Goal: Information Seeking & Learning: Learn about a topic

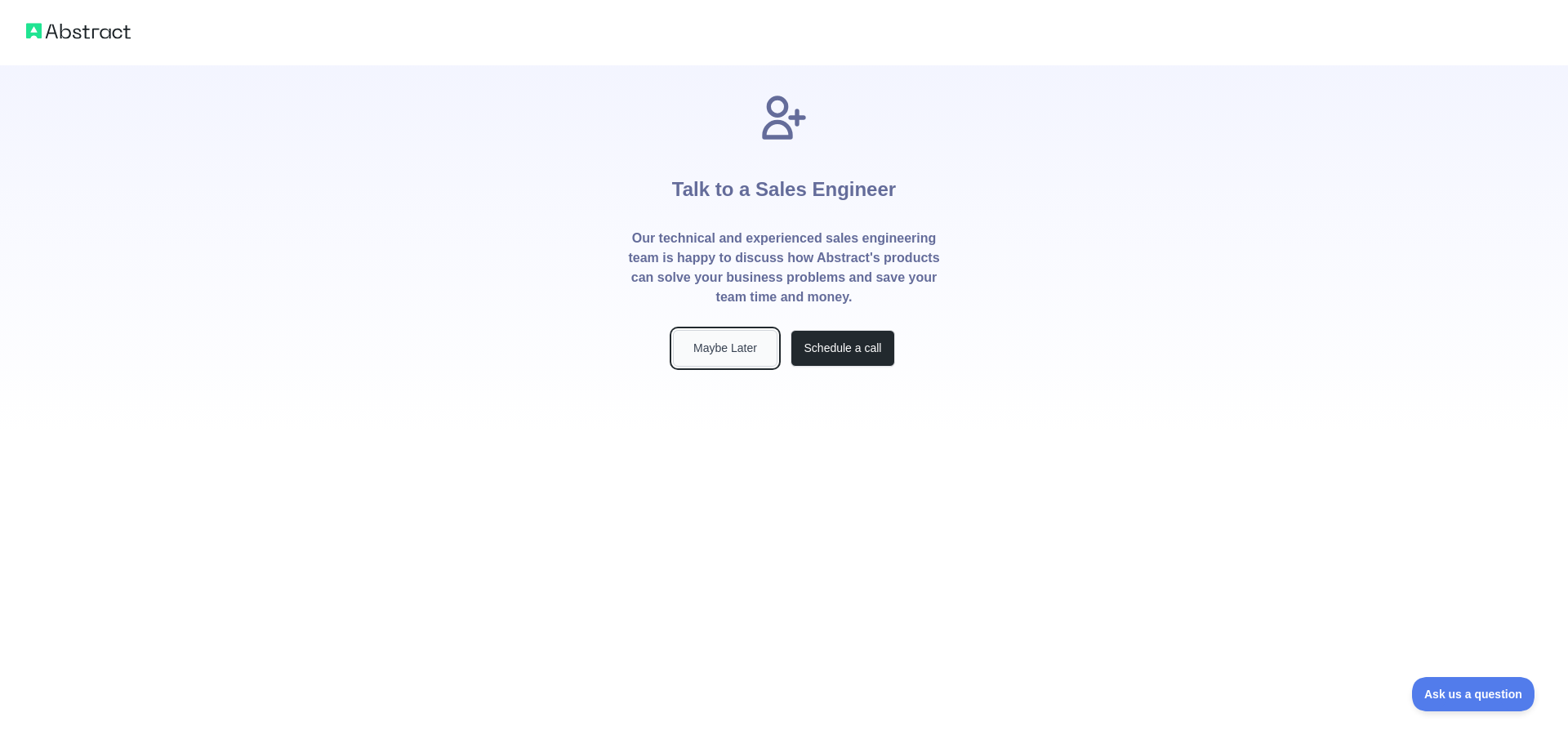
click at [726, 337] on button "Maybe Later" at bounding box center [725, 348] width 104 height 37
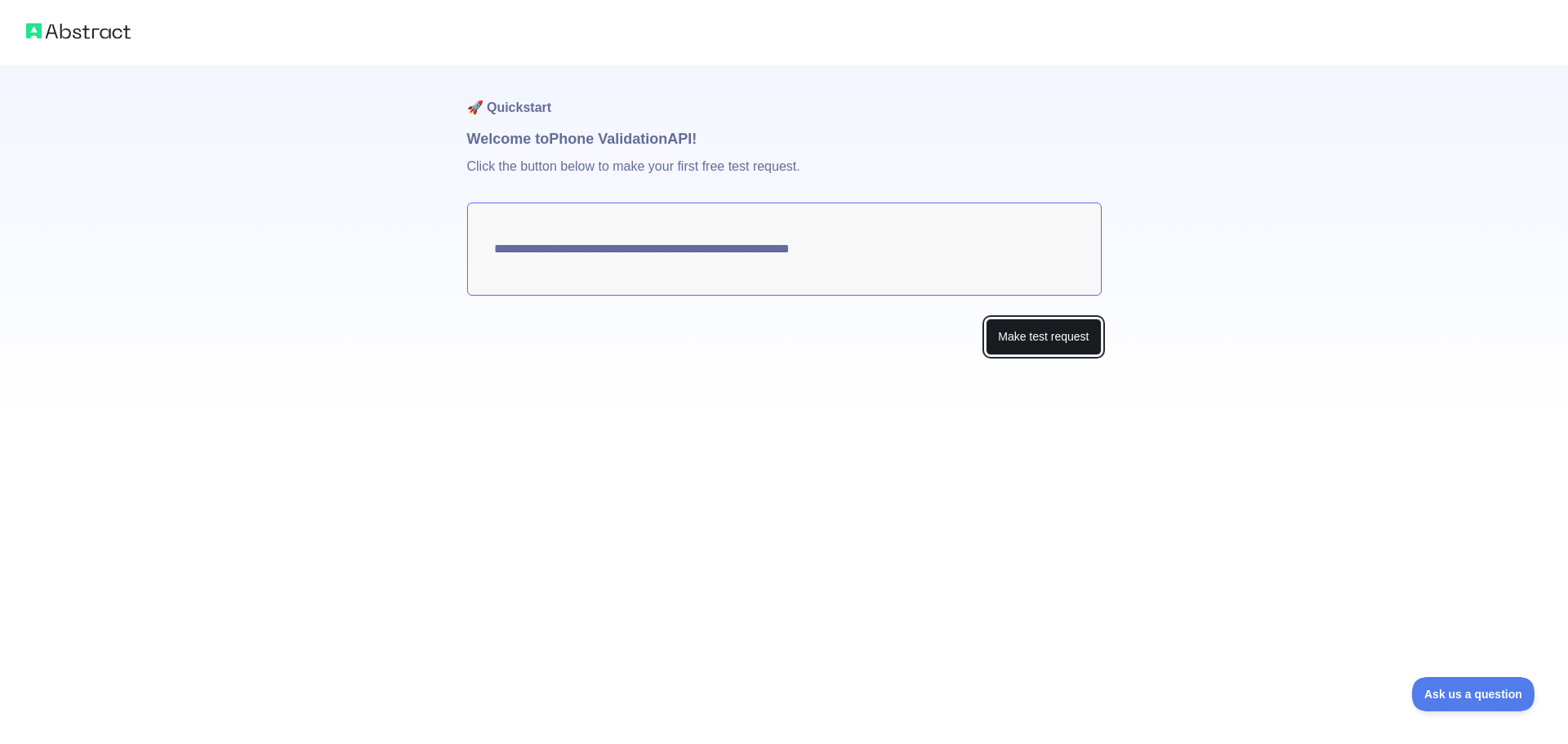
click at [1048, 340] on button "Make test request" at bounding box center [1043, 337] width 115 height 37
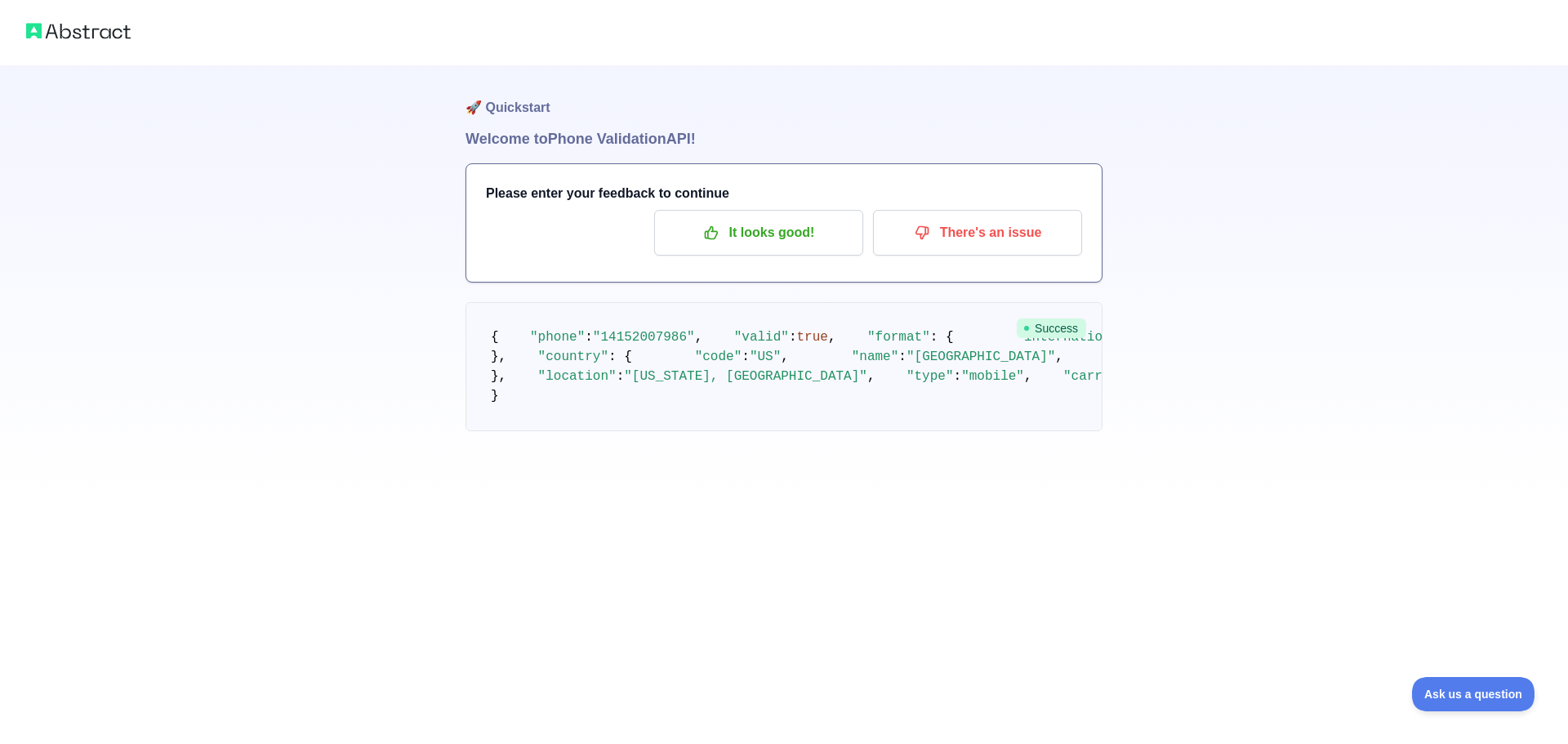
click at [93, 31] on img at bounding box center [78, 30] width 104 height 23
click at [36, 27] on img at bounding box center [78, 30] width 104 height 23
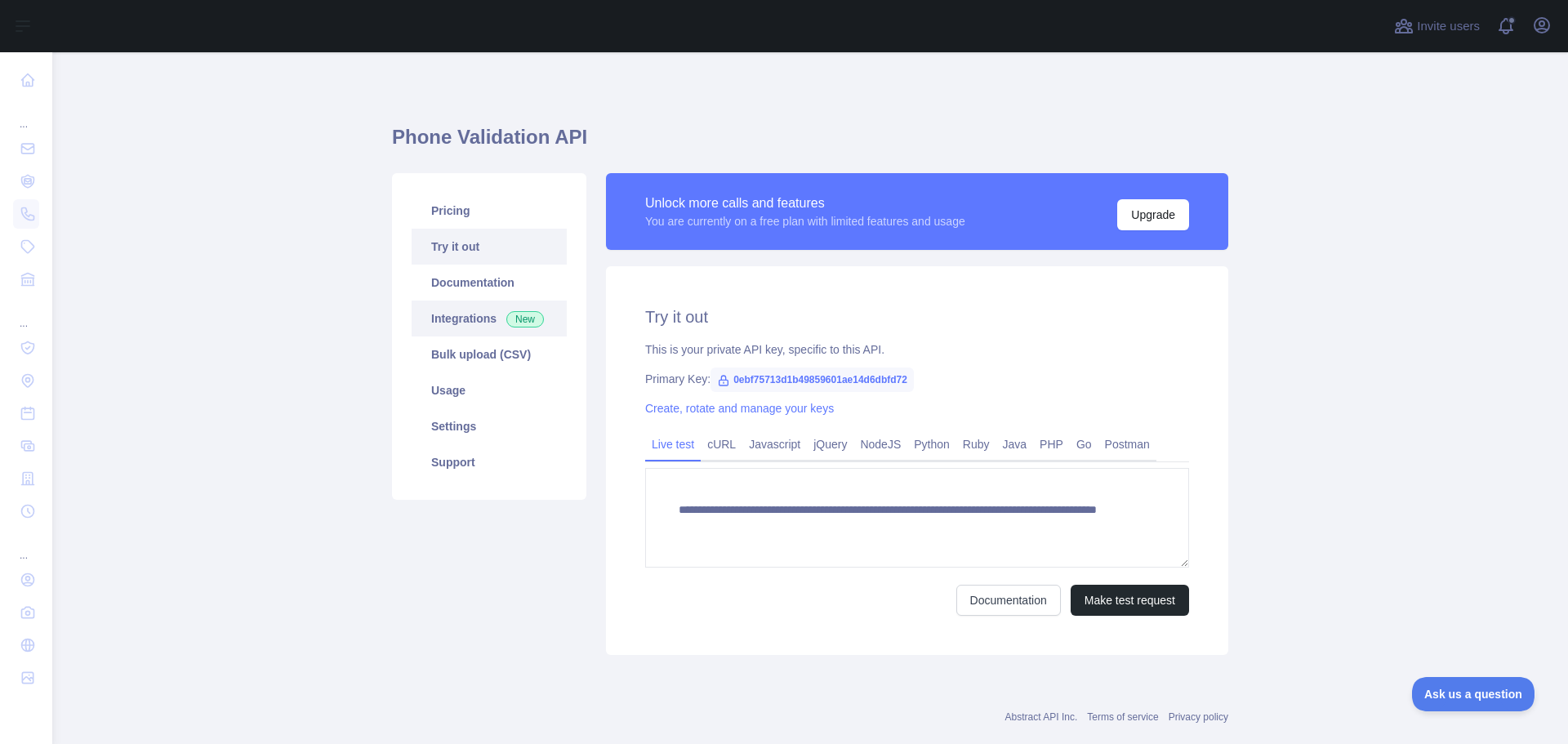
click at [451, 321] on link "Integrations New" at bounding box center [490, 318] width 155 height 36
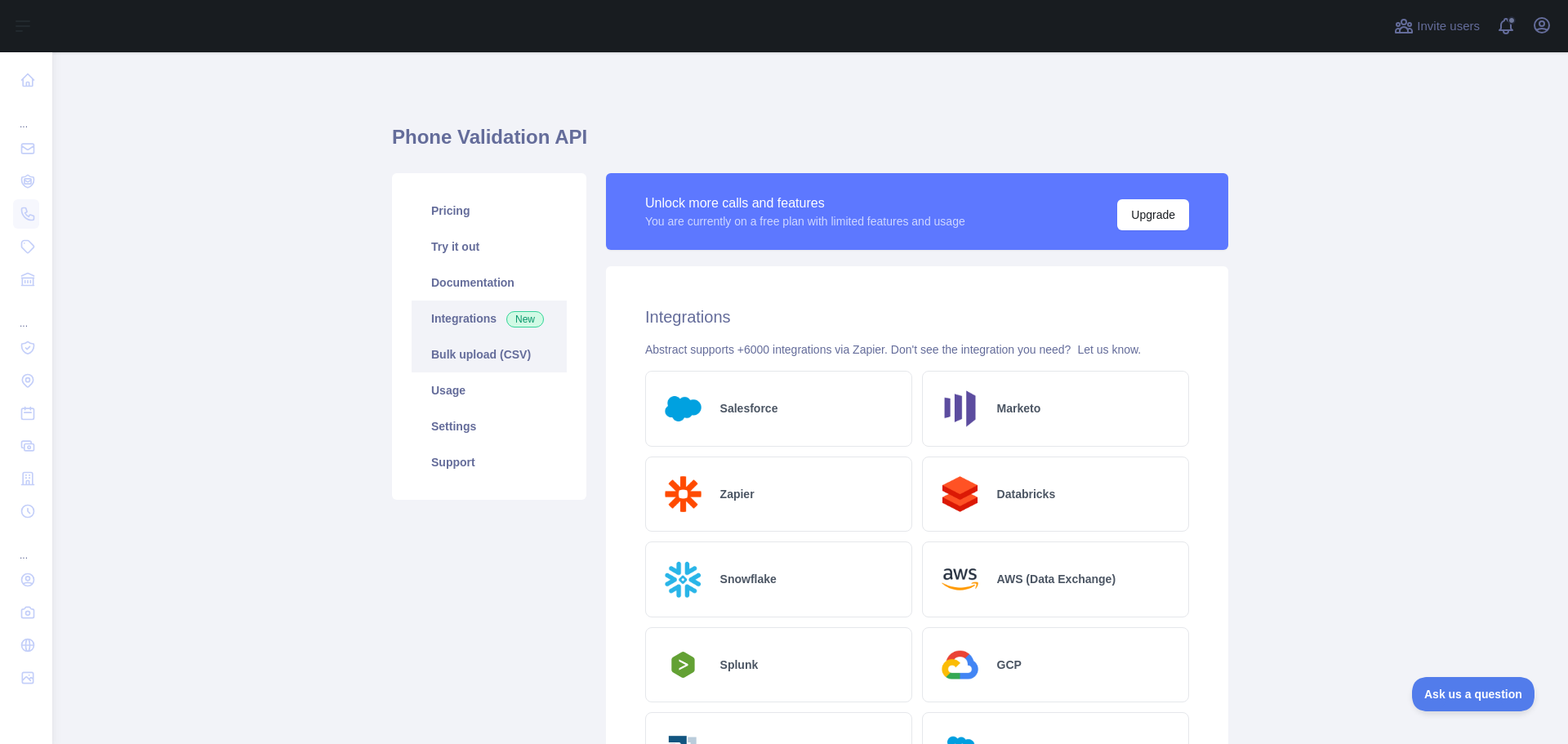
click at [445, 352] on link "Bulk upload (CSV)" at bounding box center [490, 354] width 155 height 36
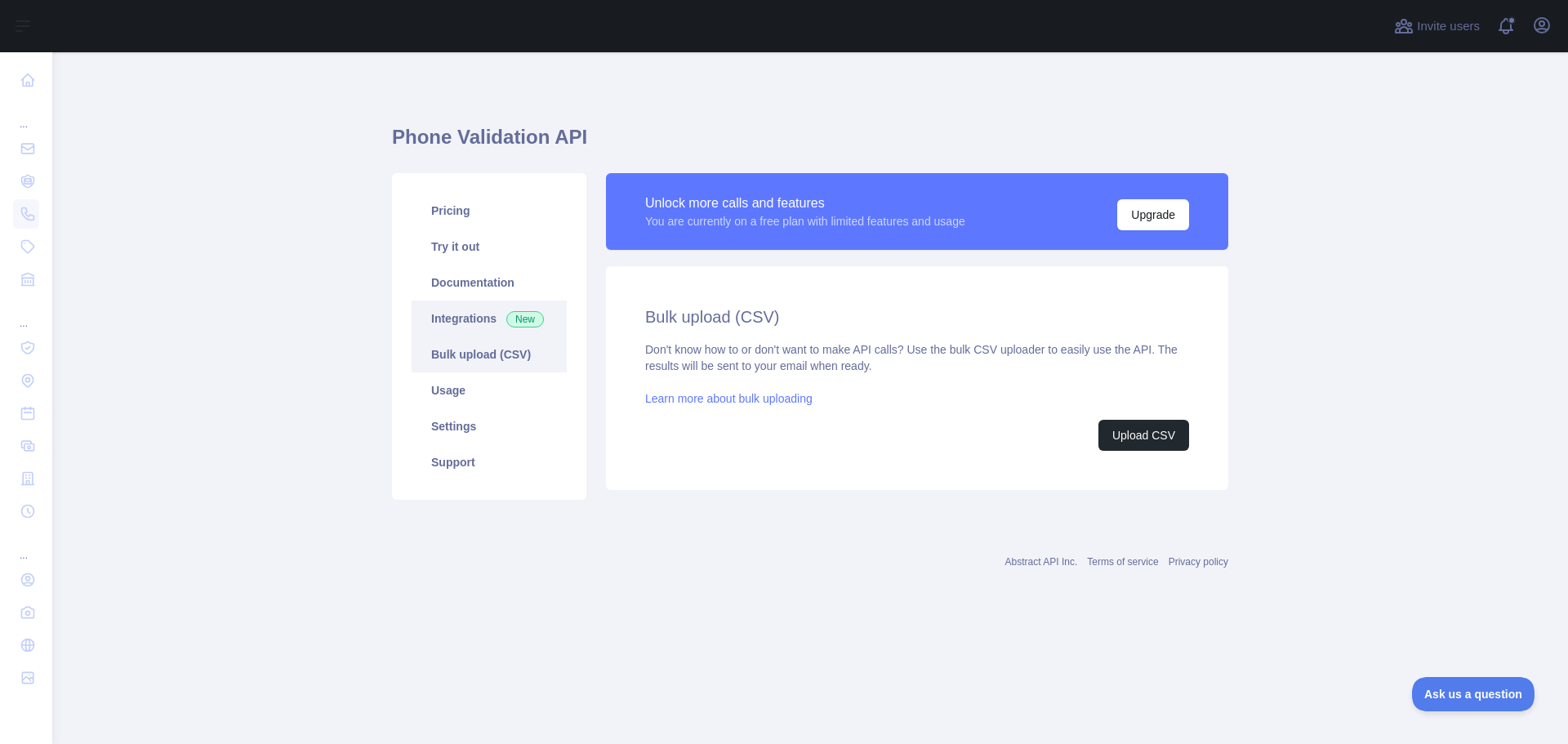
click at [444, 317] on link "Integrations New" at bounding box center [490, 318] width 155 height 36
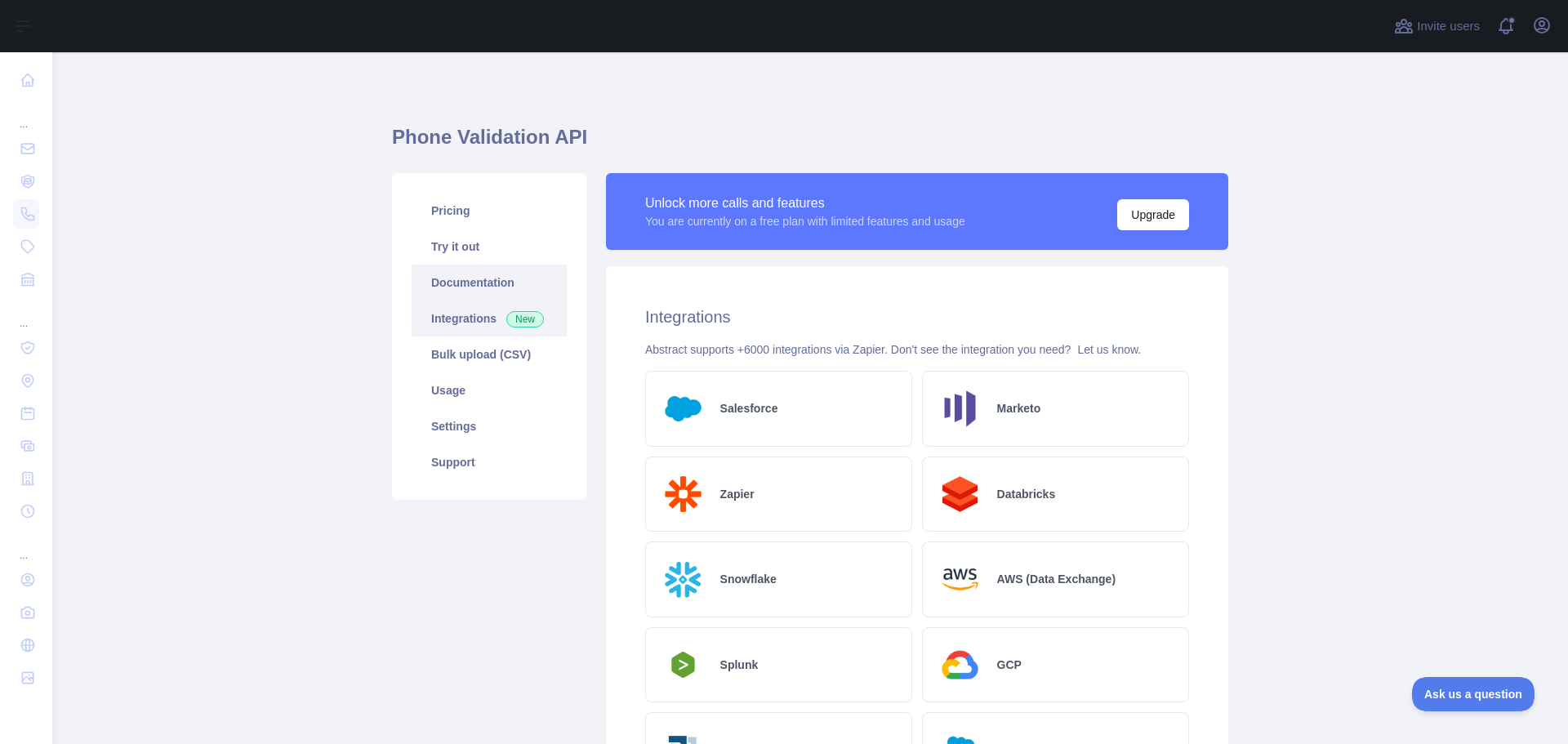
click at [444, 284] on link "Documentation" at bounding box center [490, 282] width 155 height 36
